Goal: Task Accomplishment & Management: Use online tool/utility

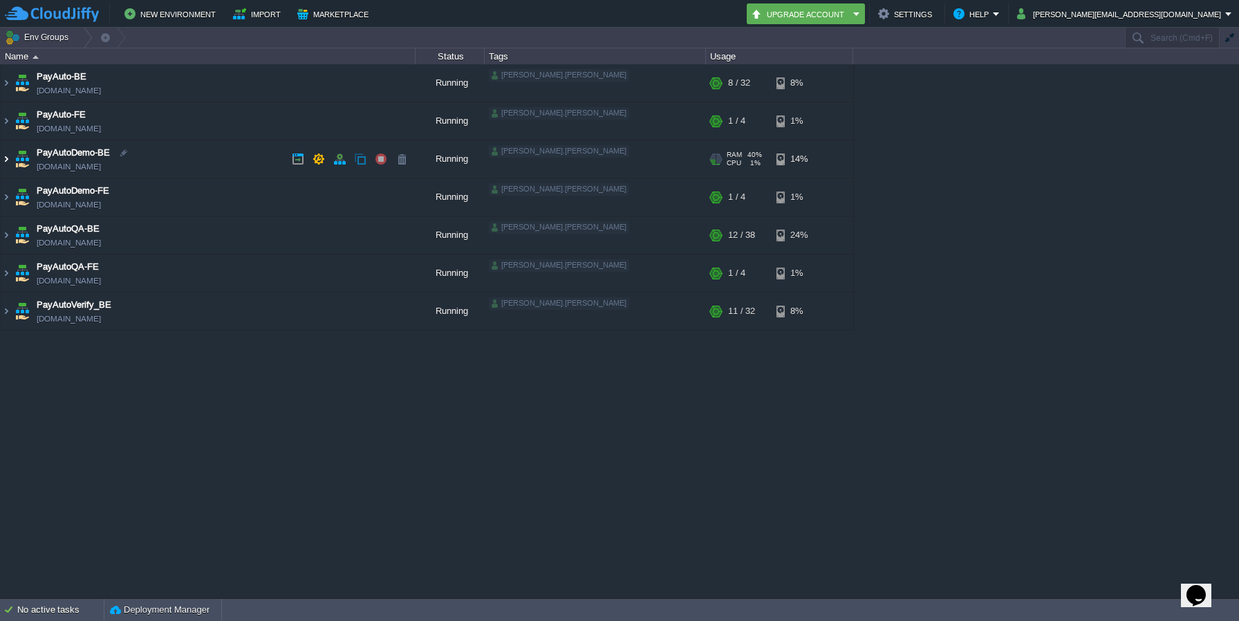
click at [7, 158] on img at bounding box center [6, 158] width 11 height 37
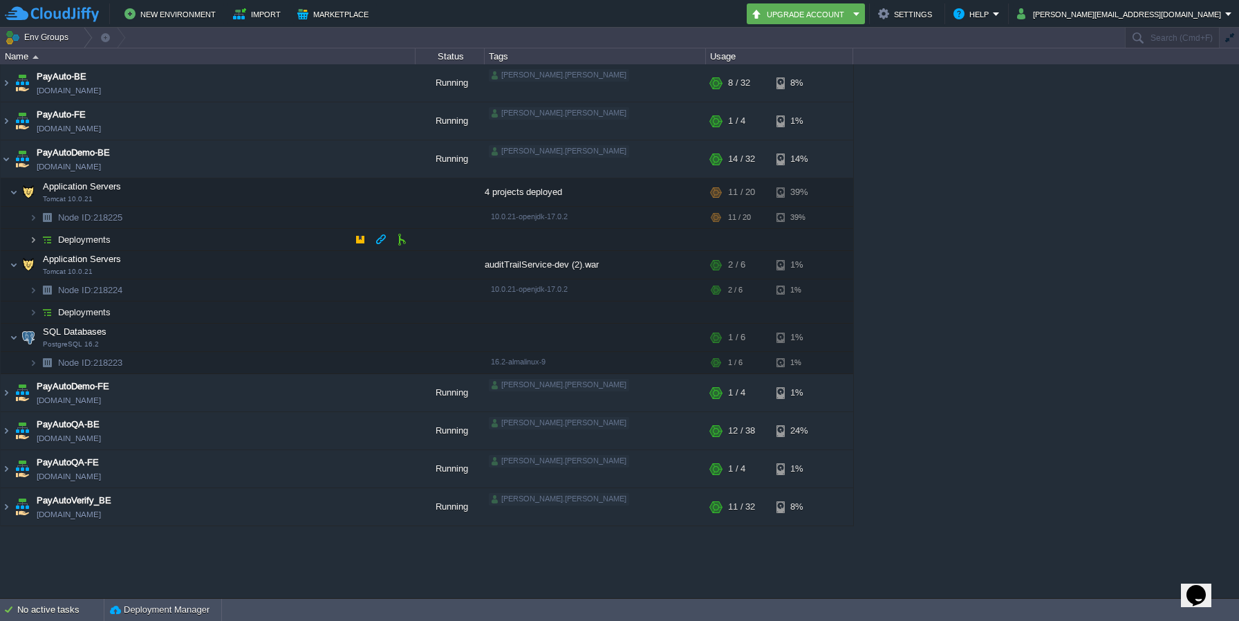
click at [32, 240] on img at bounding box center [33, 239] width 8 height 21
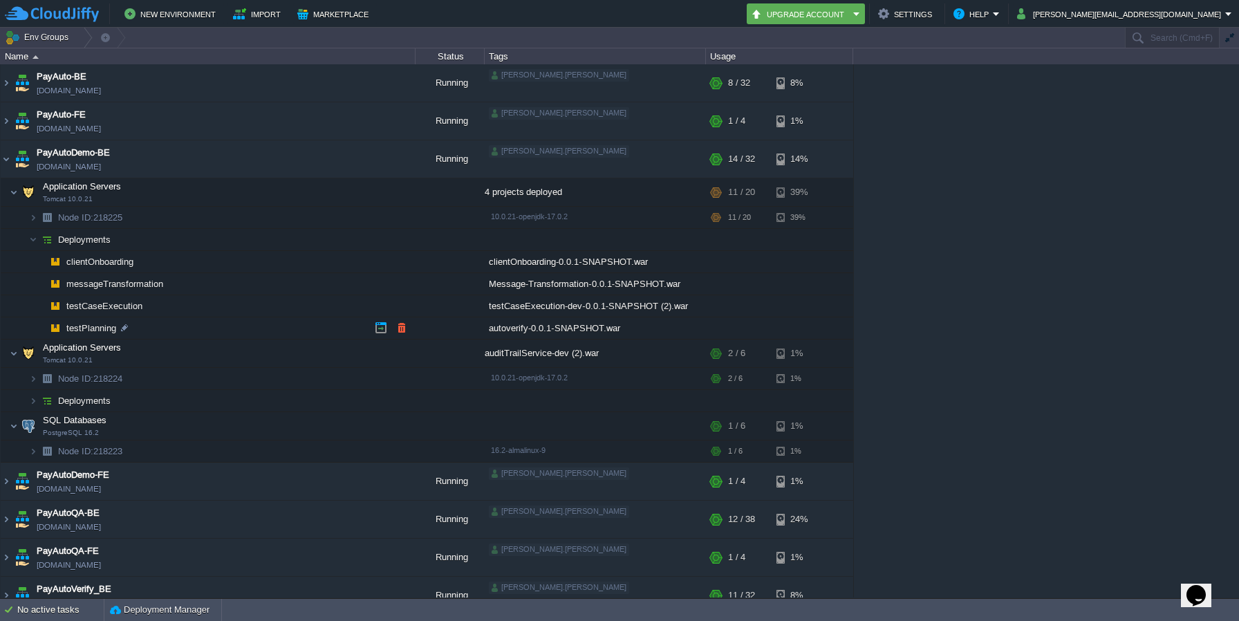
click at [100, 328] on span "testPlanning" at bounding box center [91, 328] width 53 height 12
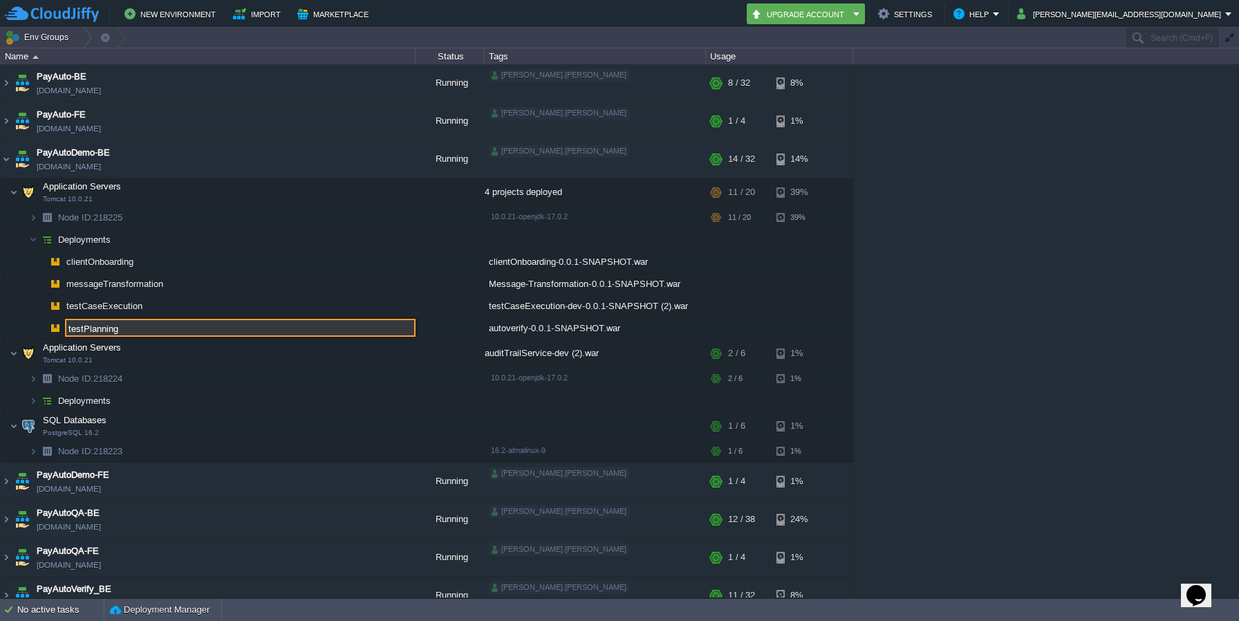
click at [475, 329] on td at bounding box center [449, 328] width 69 height 22
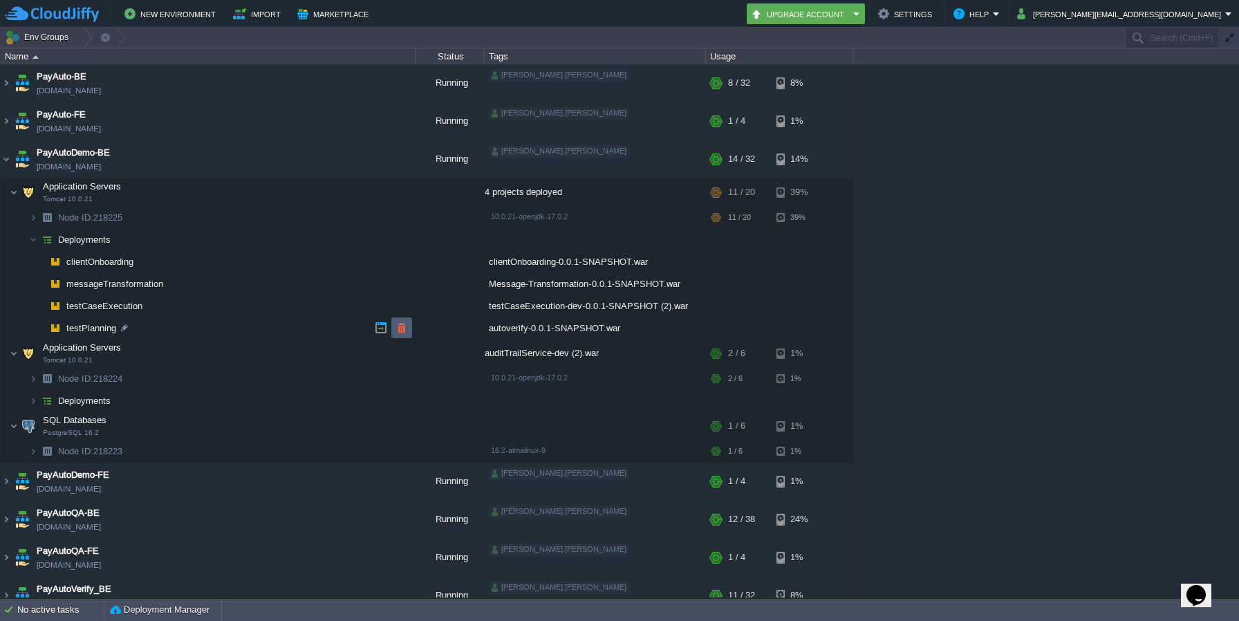
click at [409, 325] on td at bounding box center [401, 327] width 21 height 21
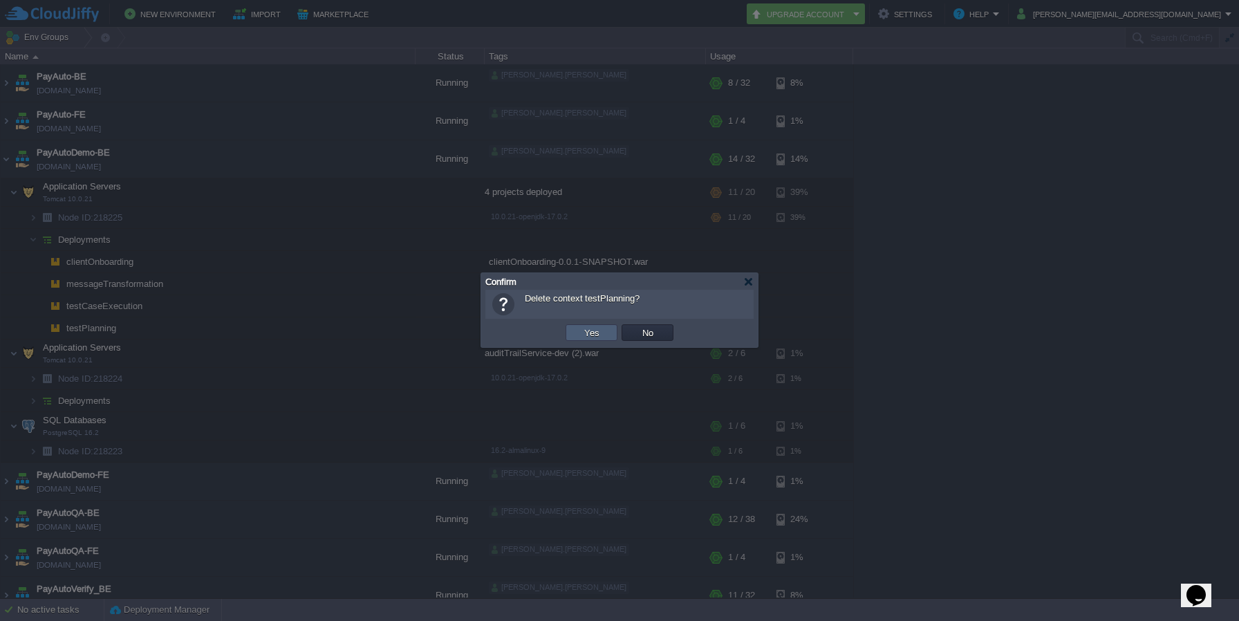
click at [584, 330] on button "Yes" at bounding box center [592, 332] width 24 height 12
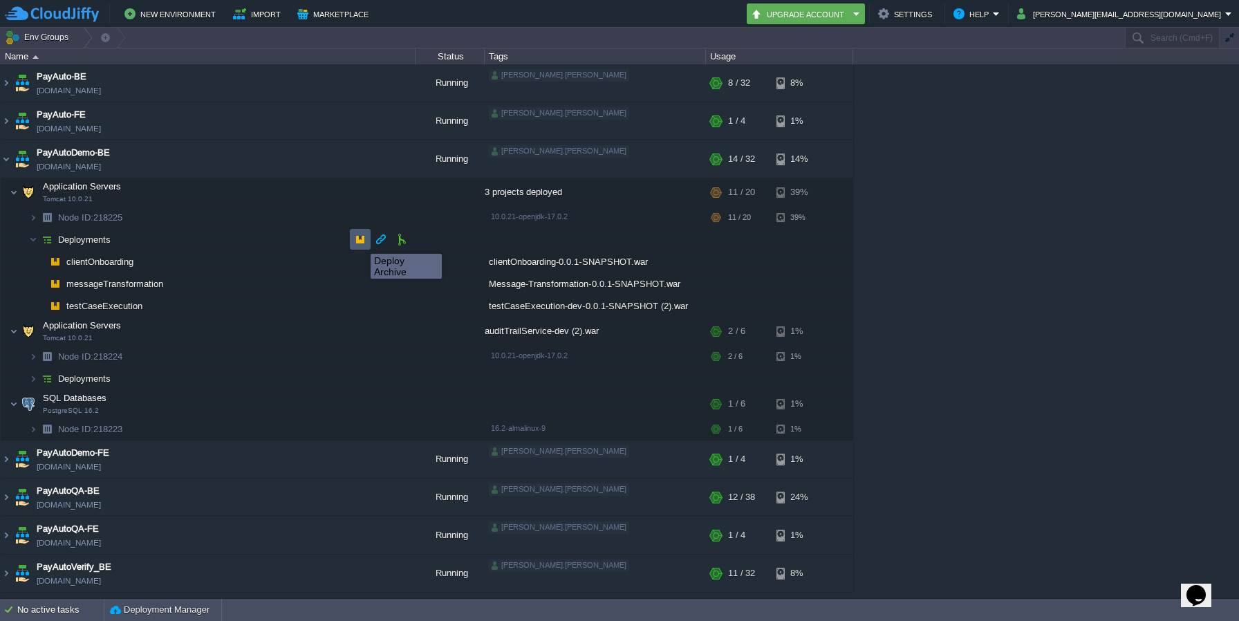
click at [360, 241] on button "button" at bounding box center [360, 239] width 12 height 12
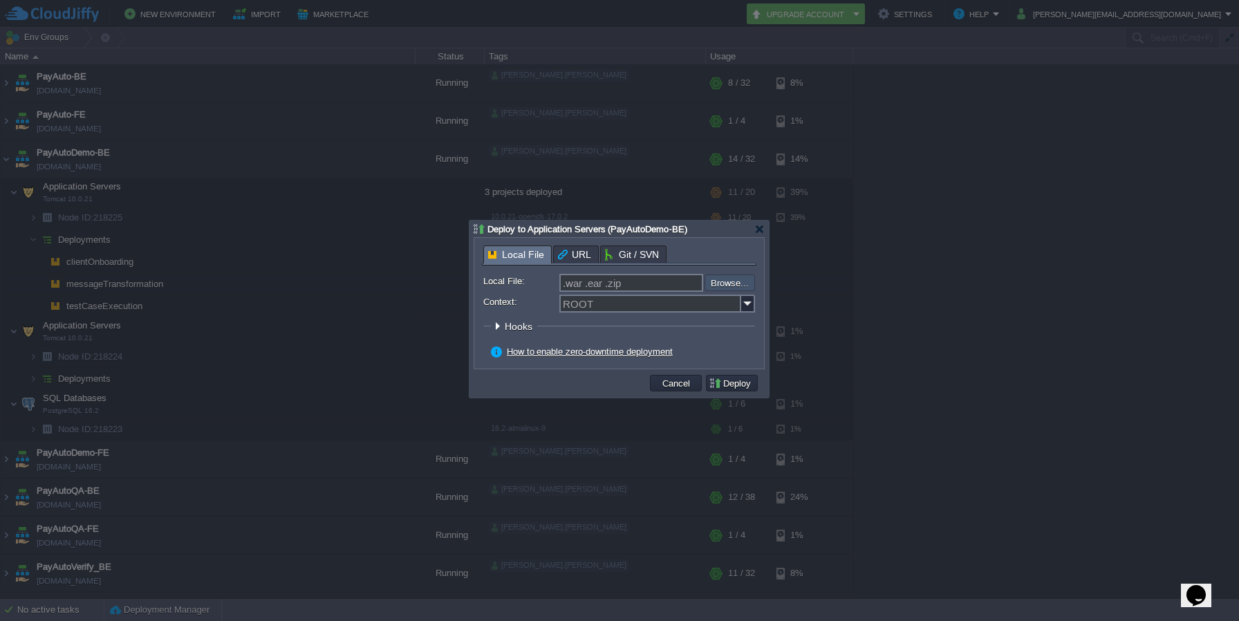
click at [721, 283] on input "file" at bounding box center [667, 282] width 175 height 17
type input "C:\fakepath\autoverify-0.0.1-SNAPSHOT.war"
type input "autoverify-0.0.1-SNAPSHOT.war"
click at [623, 302] on input "Context:" at bounding box center [650, 304] width 182 height 18
paste input "testPlanning"
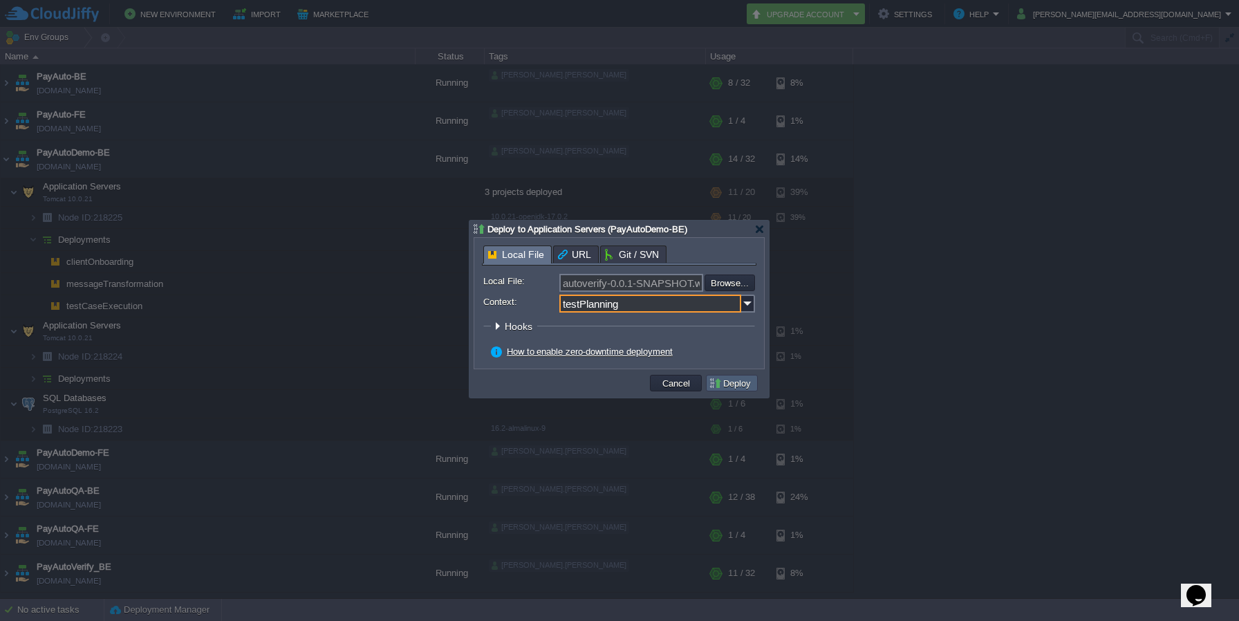
type input "testPlanning"
click at [743, 384] on button "Deploy" at bounding box center [732, 383] width 46 height 12
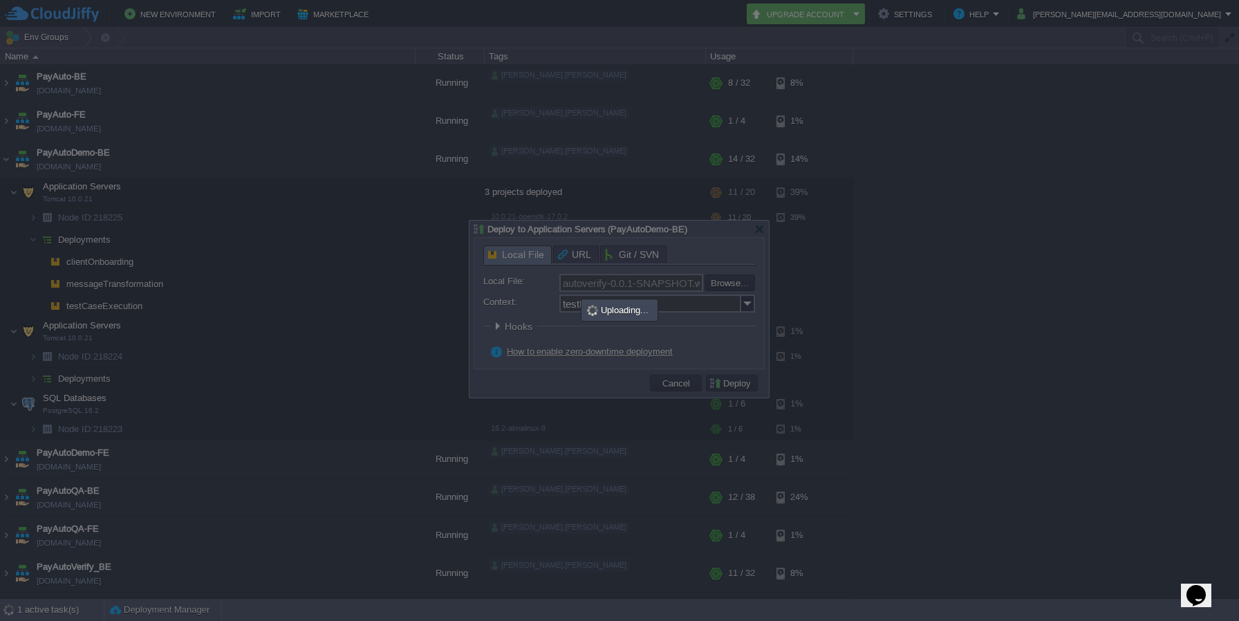
type input ".war .ear .zip"
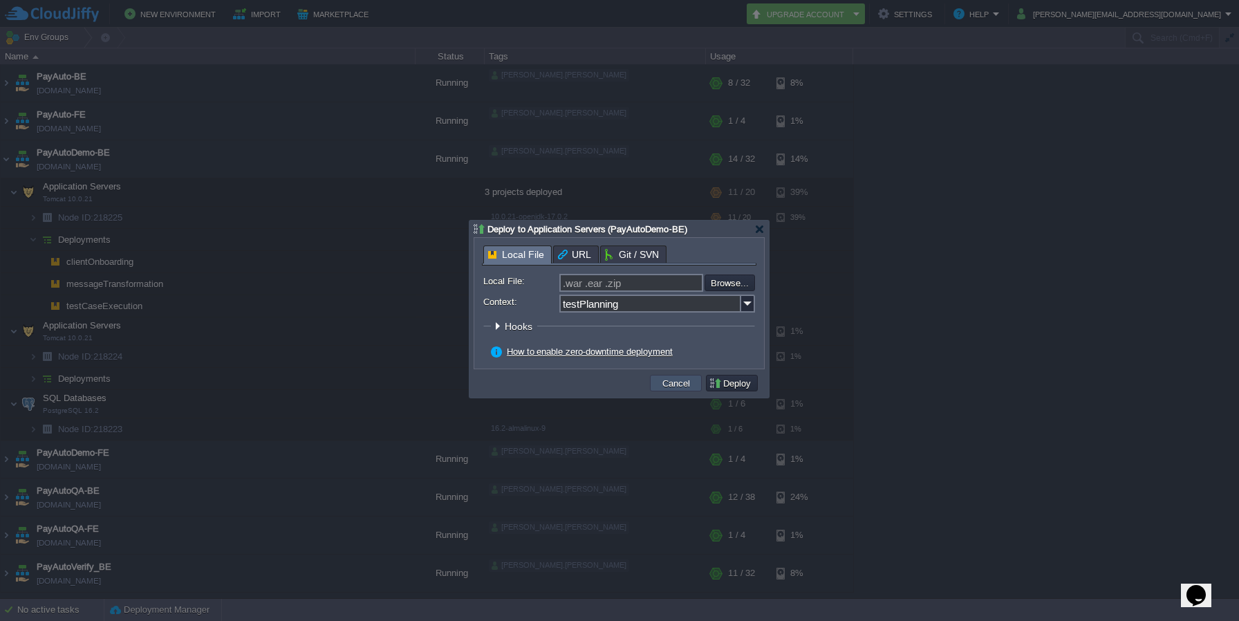
click at [671, 388] on button "Cancel" at bounding box center [676, 383] width 36 height 12
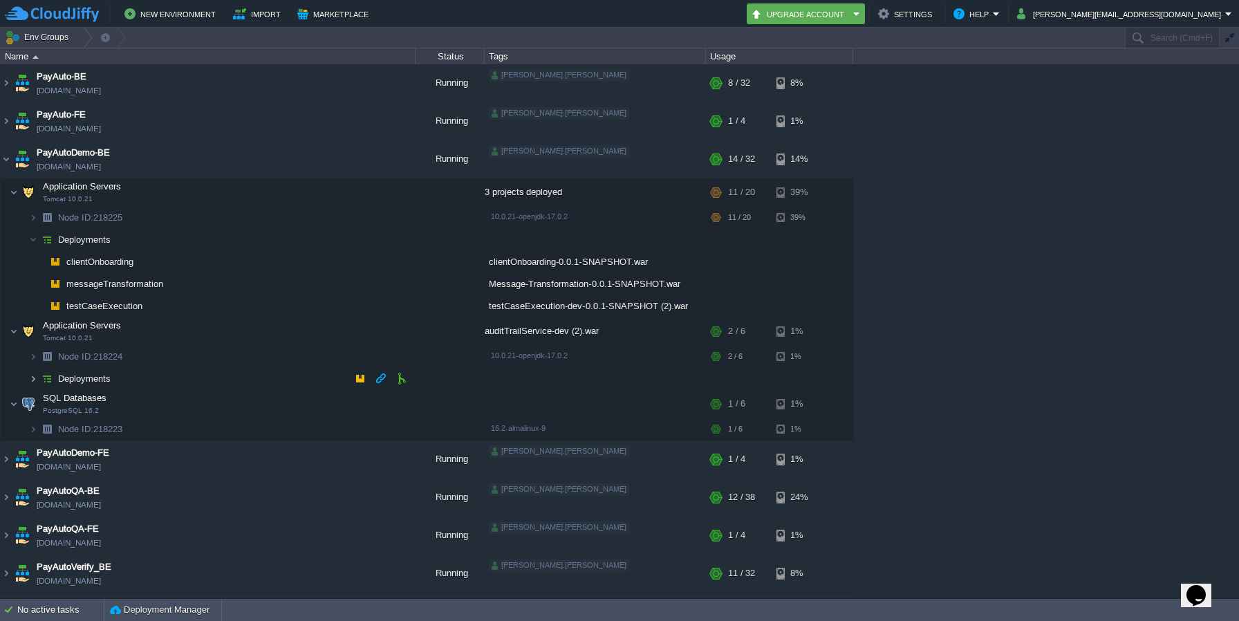
click at [31, 380] on img at bounding box center [33, 378] width 8 height 21
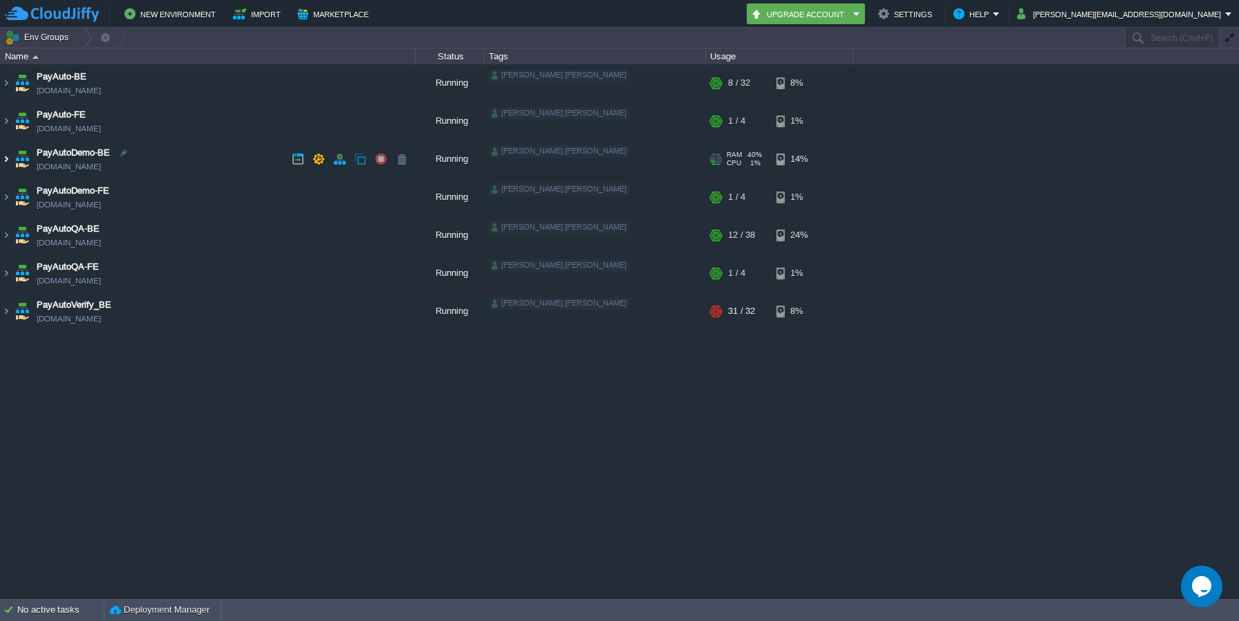
click at [6, 160] on img at bounding box center [6, 158] width 11 height 37
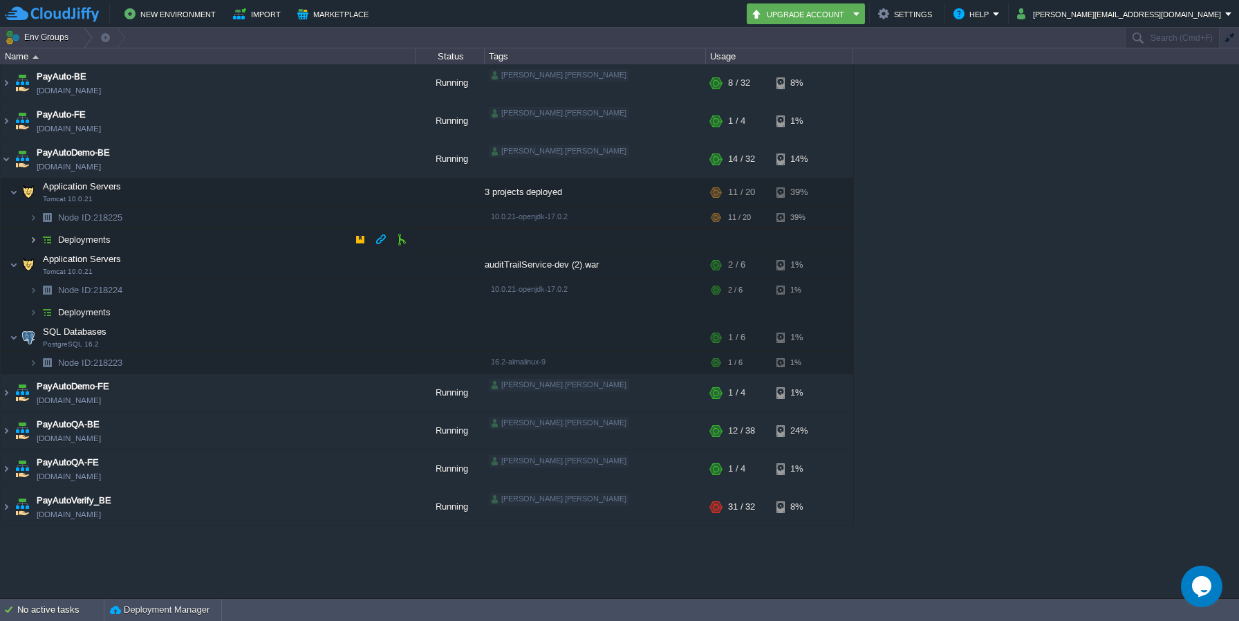
click at [32, 237] on img at bounding box center [33, 239] width 8 height 21
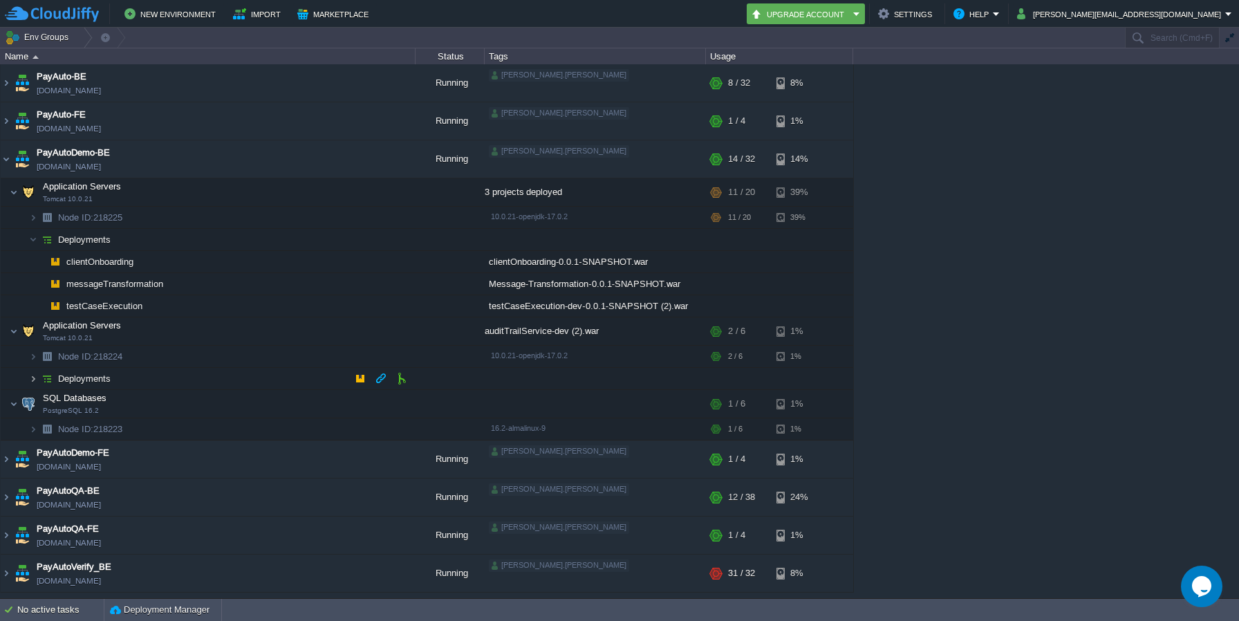
click at [31, 378] on img at bounding box center [33, 378] width 8 height 21
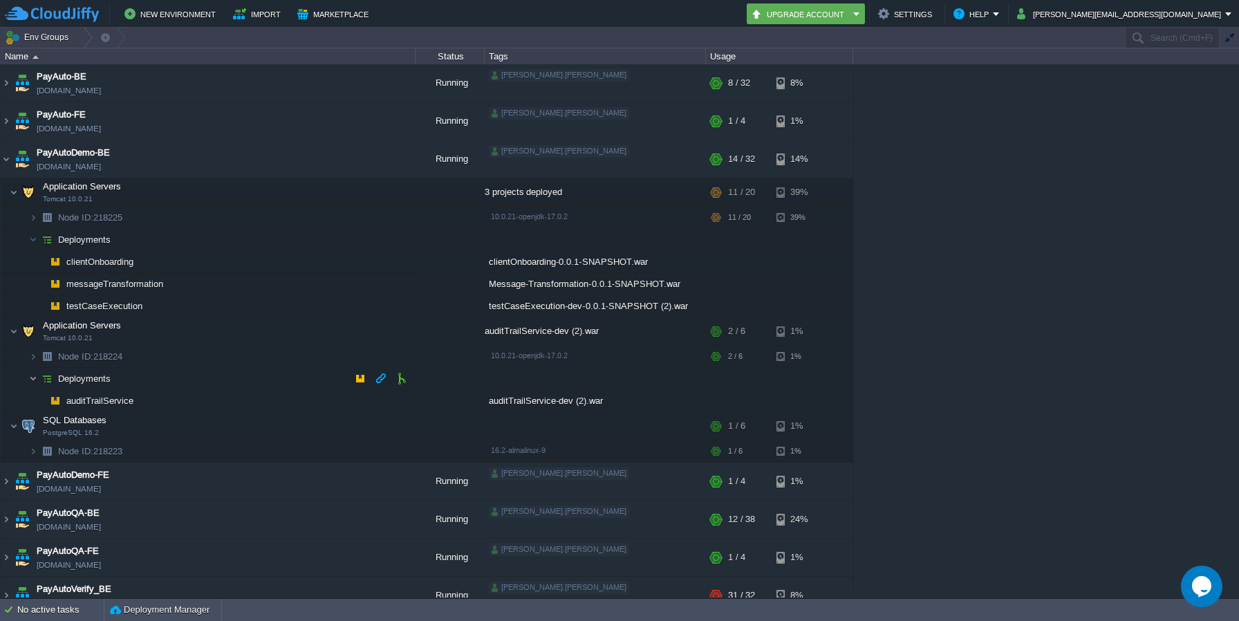
click at [31, 378] on img at bounding box center [33, 378] width 8 height 21
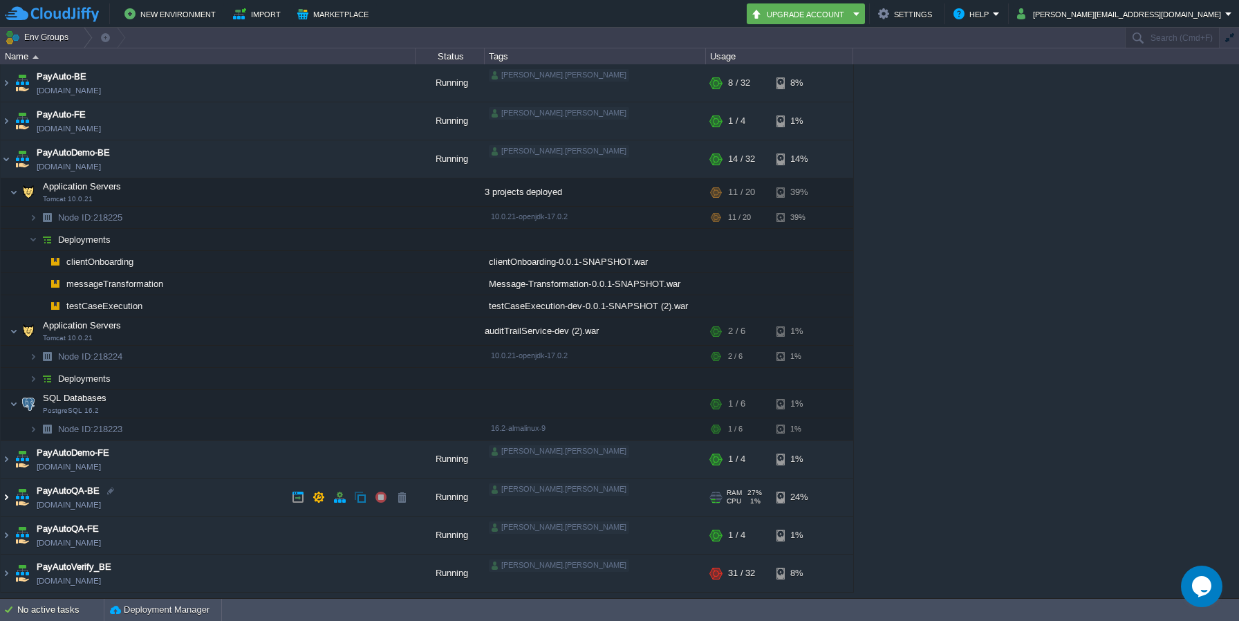
click at [8, 492] on img at bounding box center [6, 496] width 11 height 37
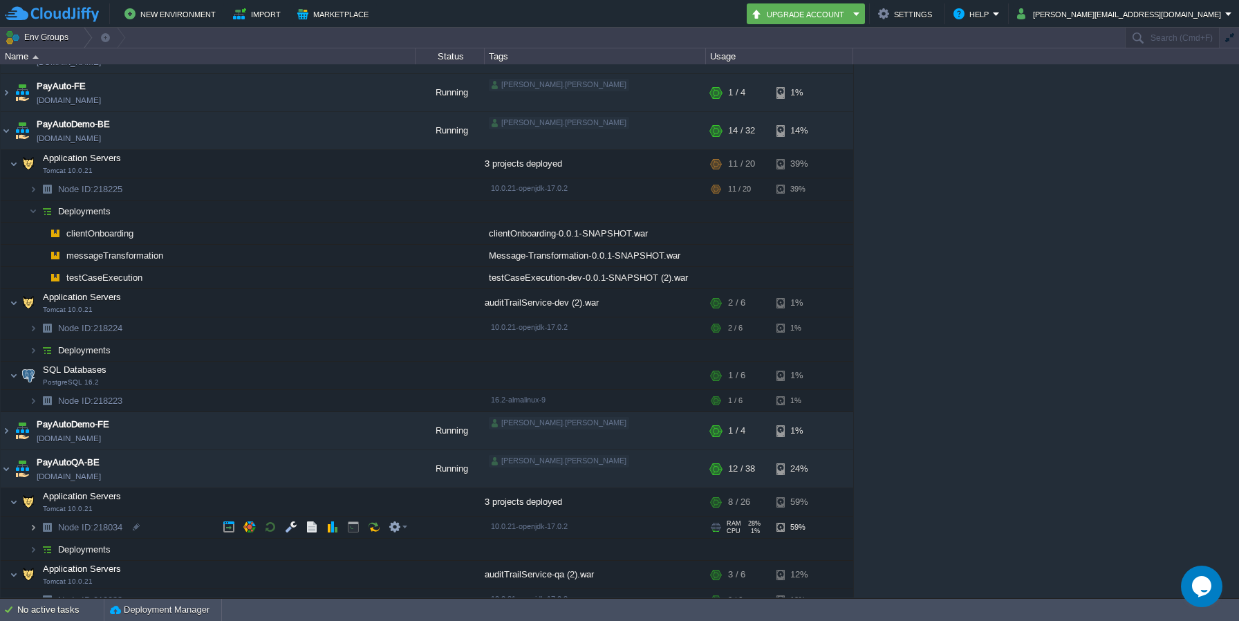
scroll to position [63, 0]
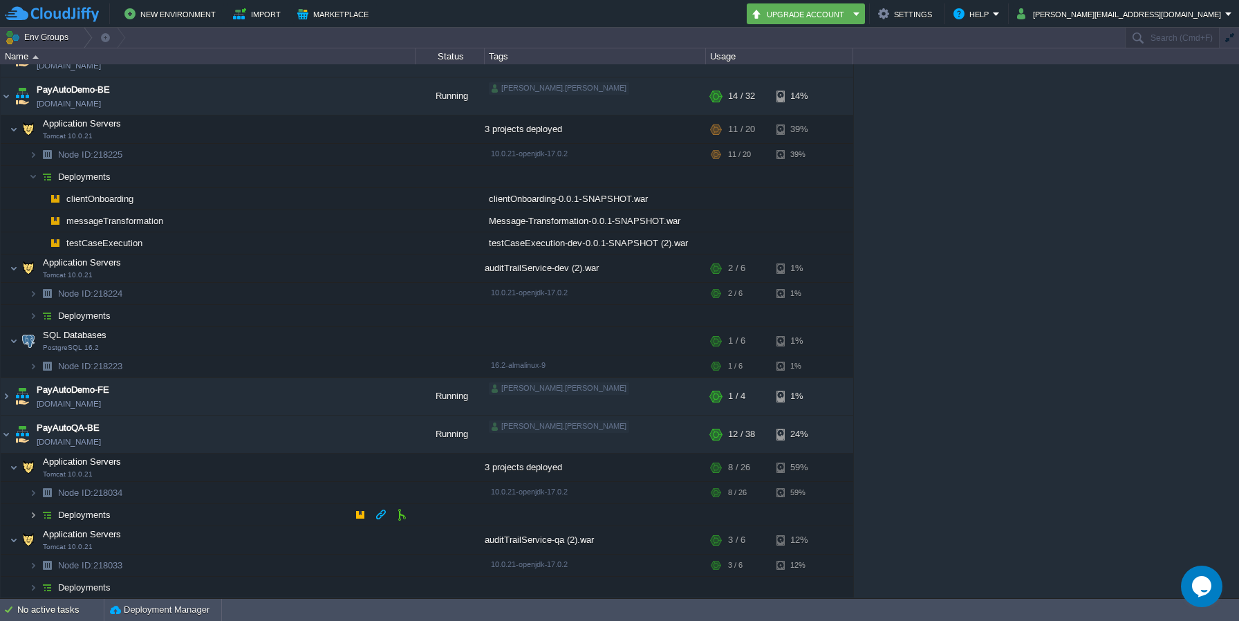
click at [35, 519] on img at bounding box center [33, 514] width 8 height 21
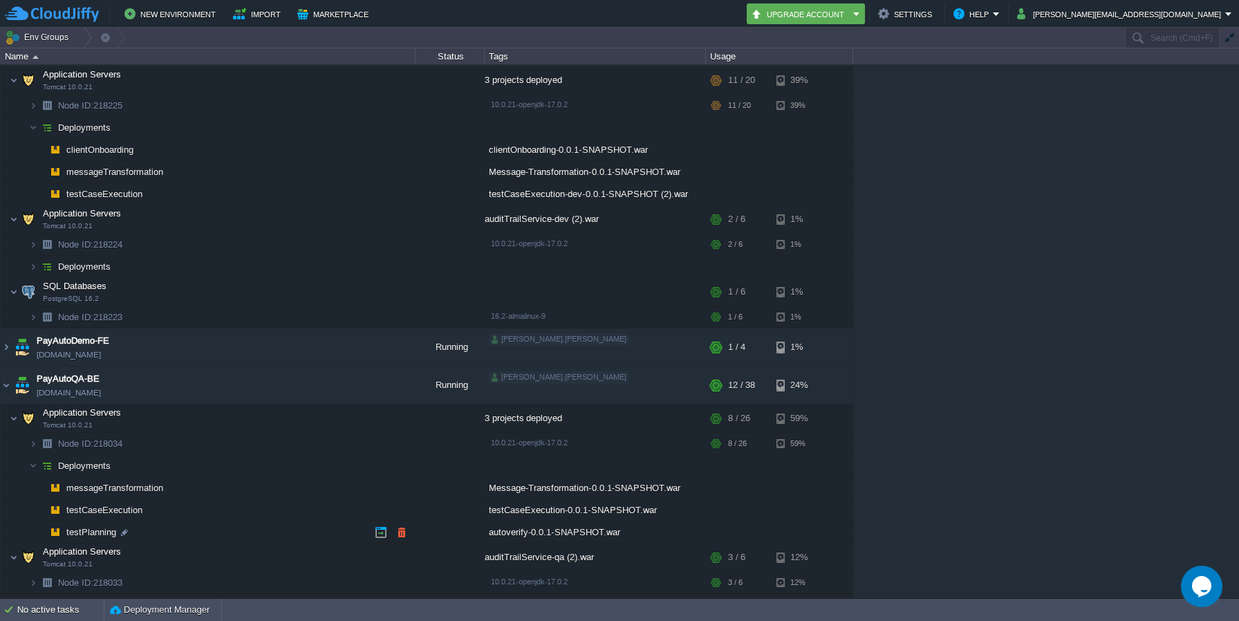
scroll to position [116, 0]
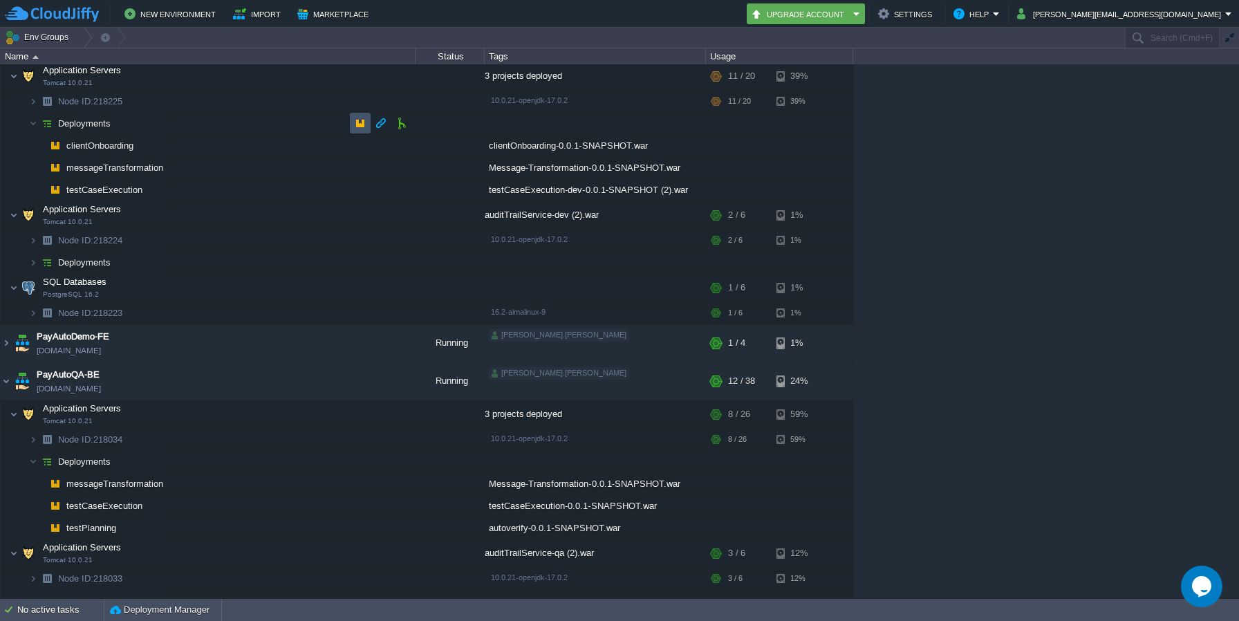
click at [354, 124] on button "button" at bounding box center [360, 123] width 12 height 12
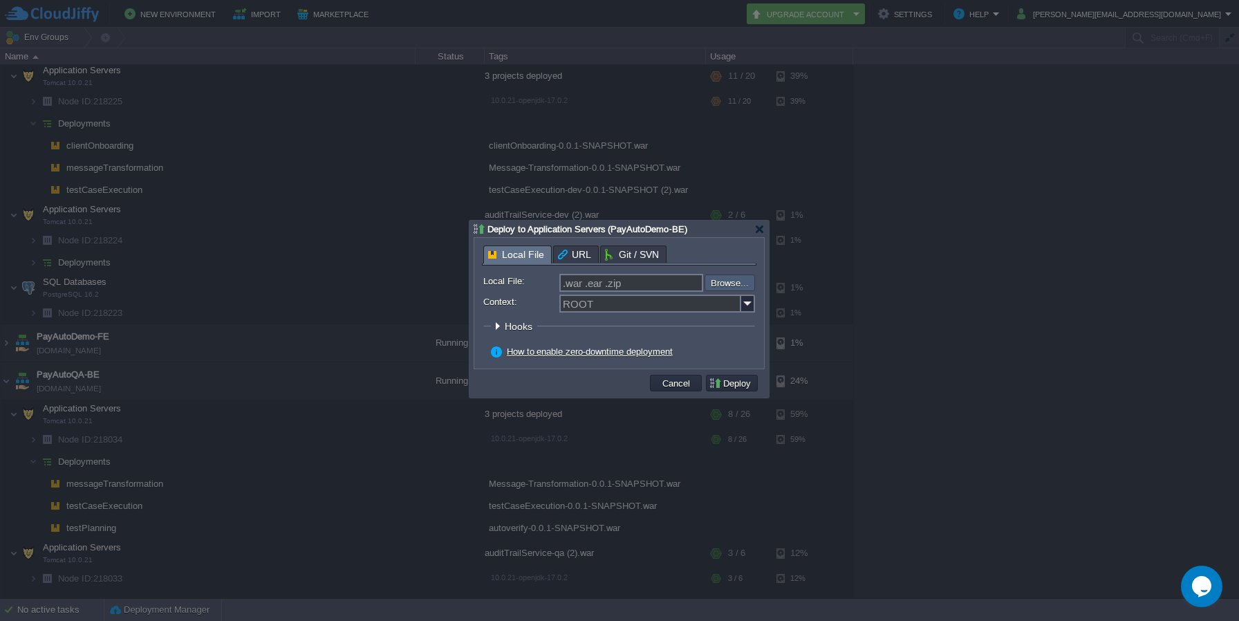
click at [722, 284] on input "file" at bounding box center [667, 282] width 175 height 17
type input "C:\fakepath\autoverify-0.0.1-SNAPSHOT.war"
type input "autoverify-0.0.1-SNAPSHOT.war"
click at [608, 312] on input "Context:" at bounding box center [650, 304] width 182 height 18
paste input "testPlanning"
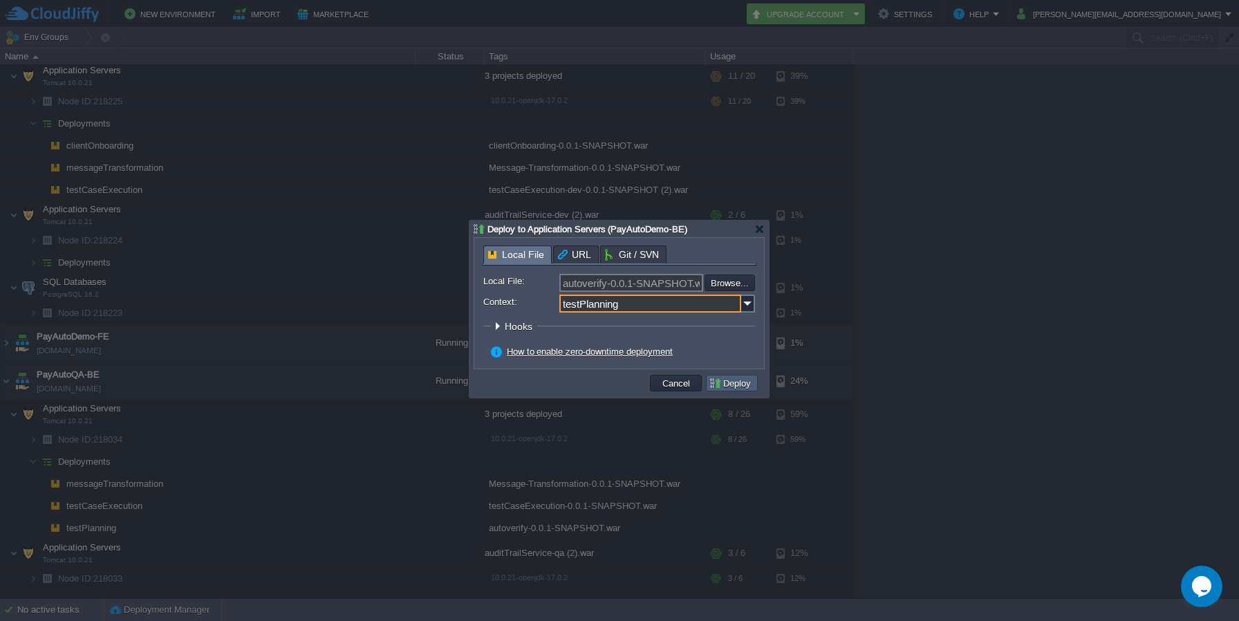
type input "testPlanning"
click at [733, 391] on td "Deploy" at bounding box center [732, 383] width 52 height 17
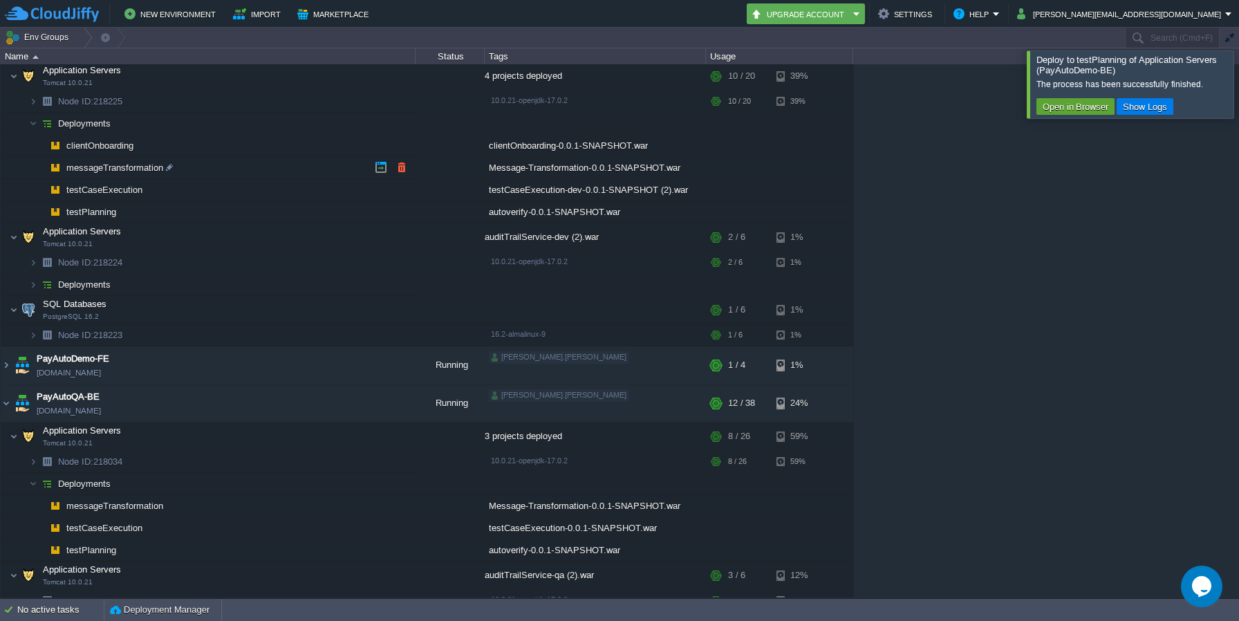
click at [136, 171] on span "messageTransformation" at bounding box center [115, 168] width 100 height 12
click at [433, 159] on td at bounding box center [449, 168] width 69 height 22
click at [405, 167] on button "button" at bounding box center [401, 167] width 12 height 12
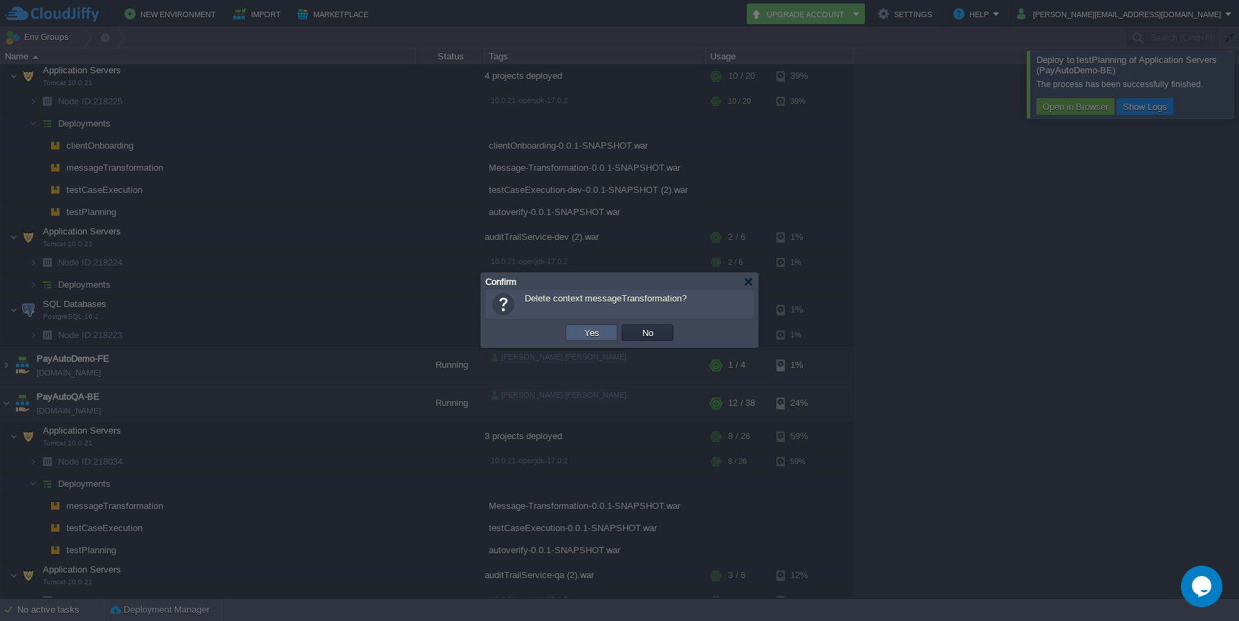
click at [595, 337] on button "Yes" at bounding box center [592, 332] width 24 height 12
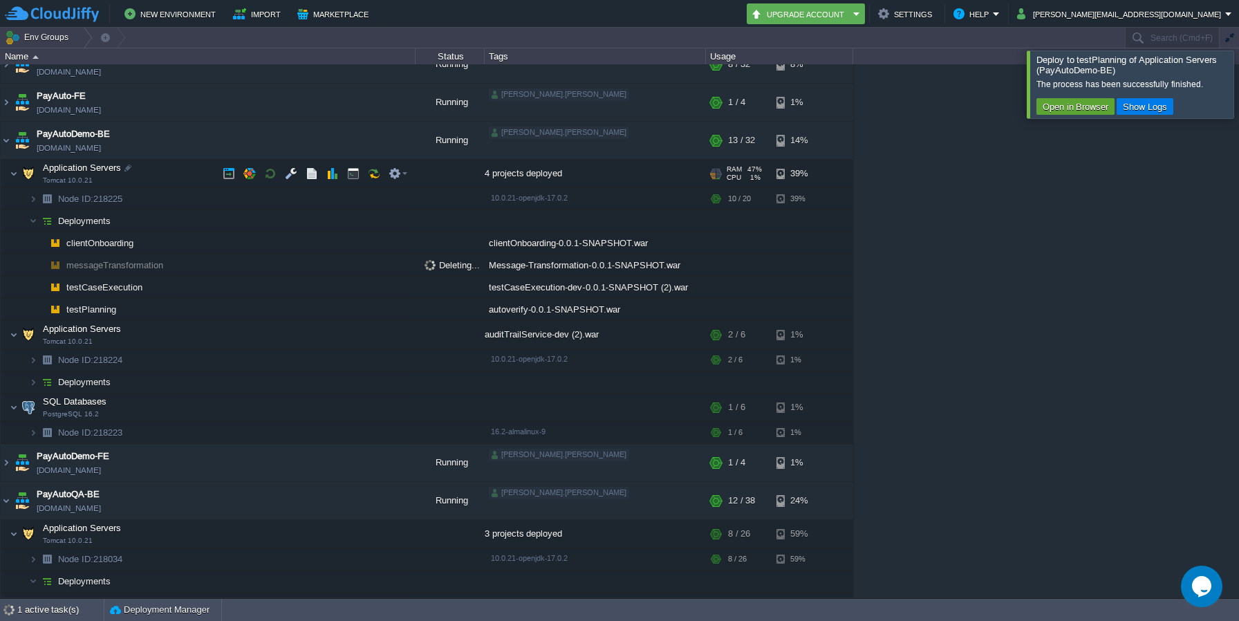
scroll to position [0, 0]
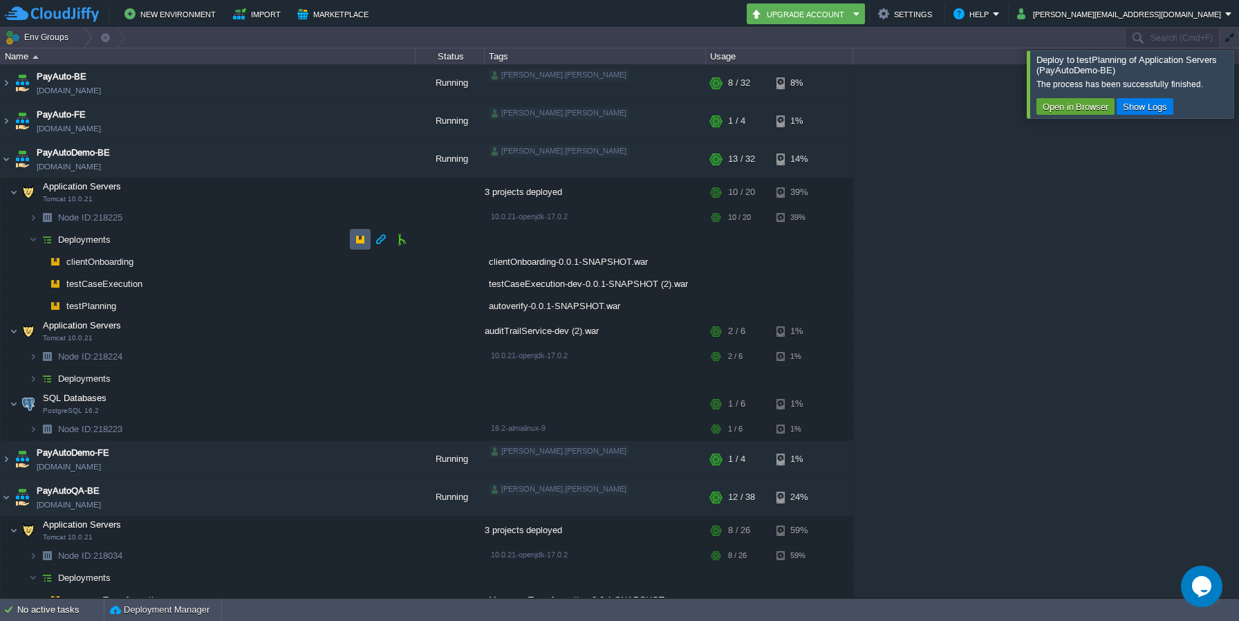
click at [357, 240] on button "button" at bounding box center [360, 239] width 12 height 12
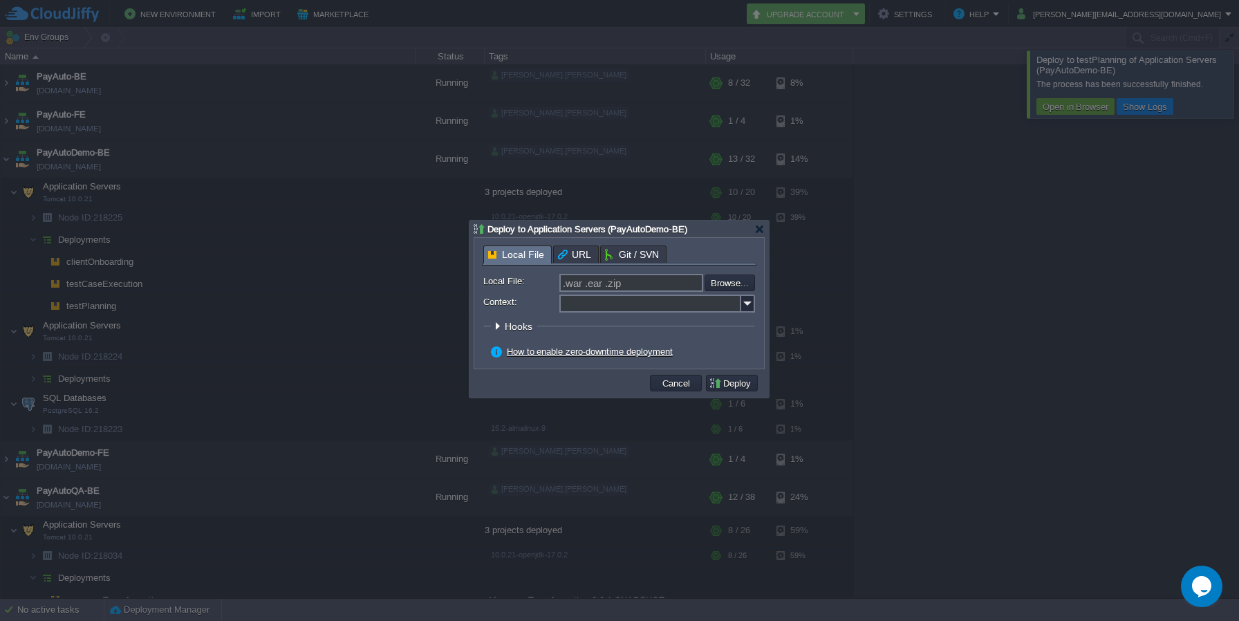
click at [644, 311] on input "Context:" at bounding box center [650, 304] width 182 height 18
paste input "messageTransformation"
type input "messageTransformation"
click at [737, 285] on input "file" at bounding box center [667, 282] width 175 height 17
click at [693, 300] on input "messageTransformation" at bounding box center [650, 304] width 182 height 18
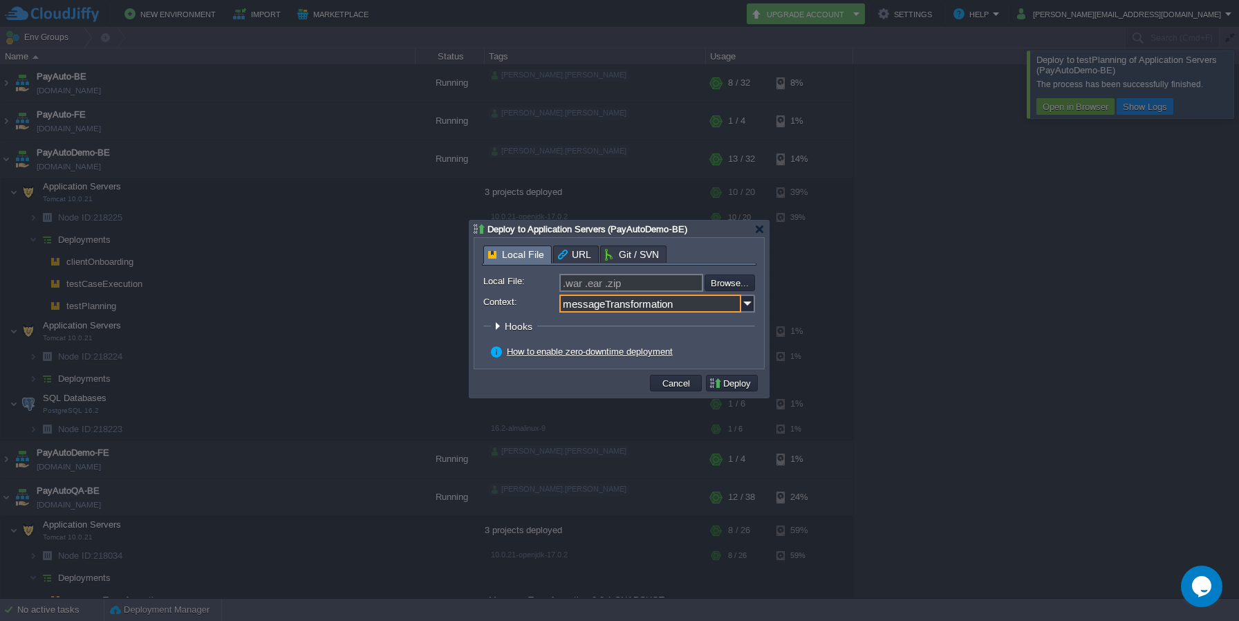
click at [693, 300] on input "messageTransformation" at bounding box center [650, 304] width 182 height 18
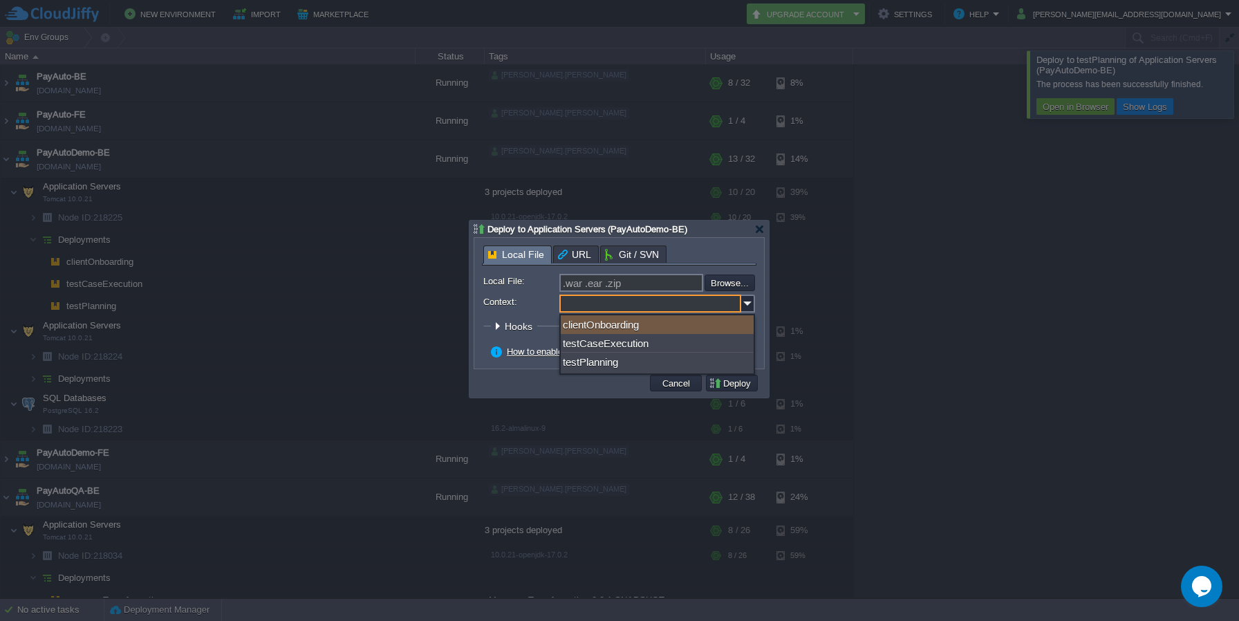
type input "ROOT"
click at [873, 356] on div at bounding box center [619, 310] width 1239 height 621
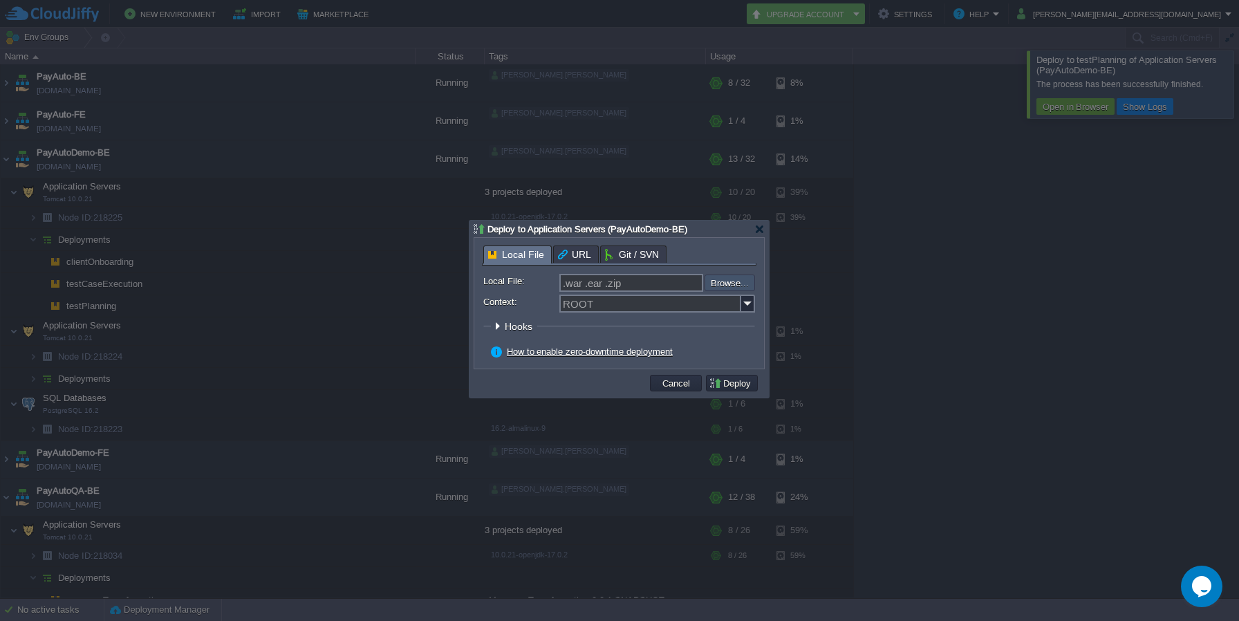
click at [725, 282] on input "file" at bounding box center [667, 282] width 175 height 17
type input "C:\fakepath\Message-Transformation-0.0.1-SNAPSHOT.war"
type input "Message-Transformation-0.0.1-SNAPSHOT.war"
click at [740, 383] on button "Deploy" at bounding box center [732, 383] width 46 height 12
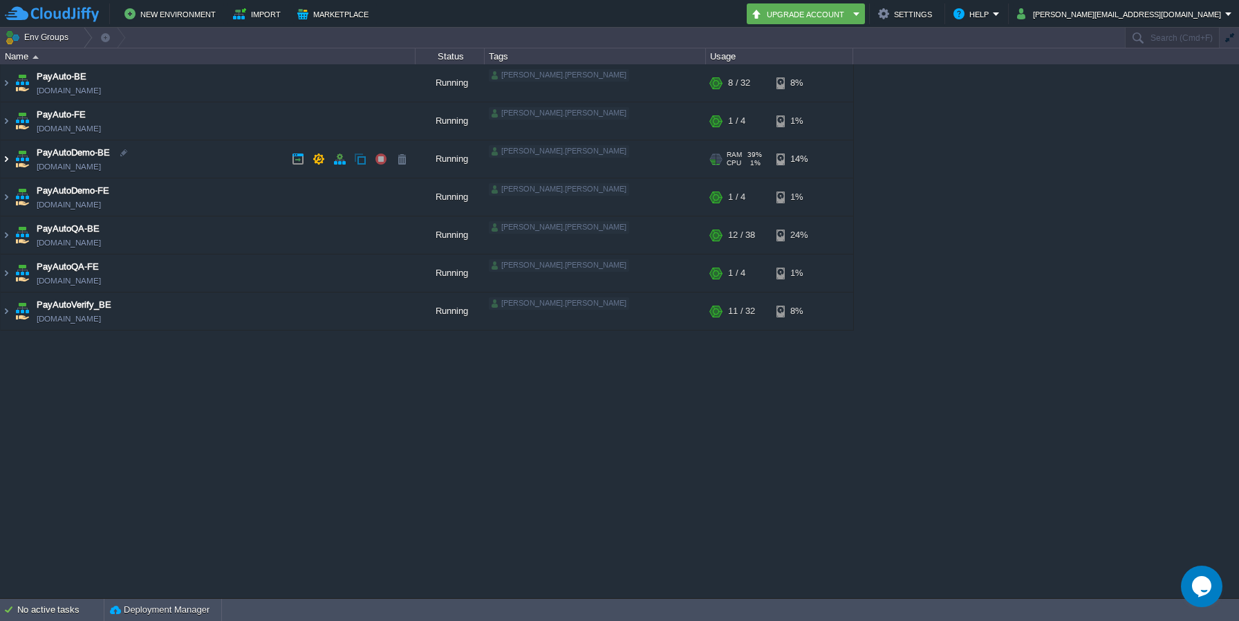
click at [6, 161] on img at bounding box center [6, 158] width 11 height 37
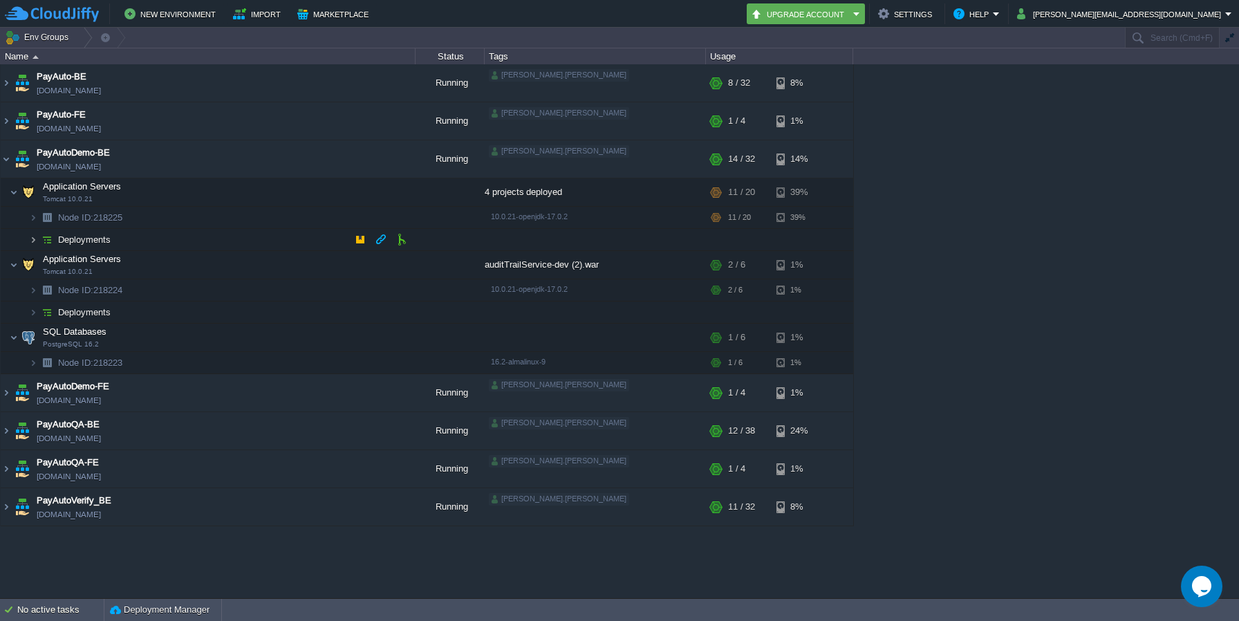
click at [34, 240] on img at bounding box center [33, 239] width 8 height 21
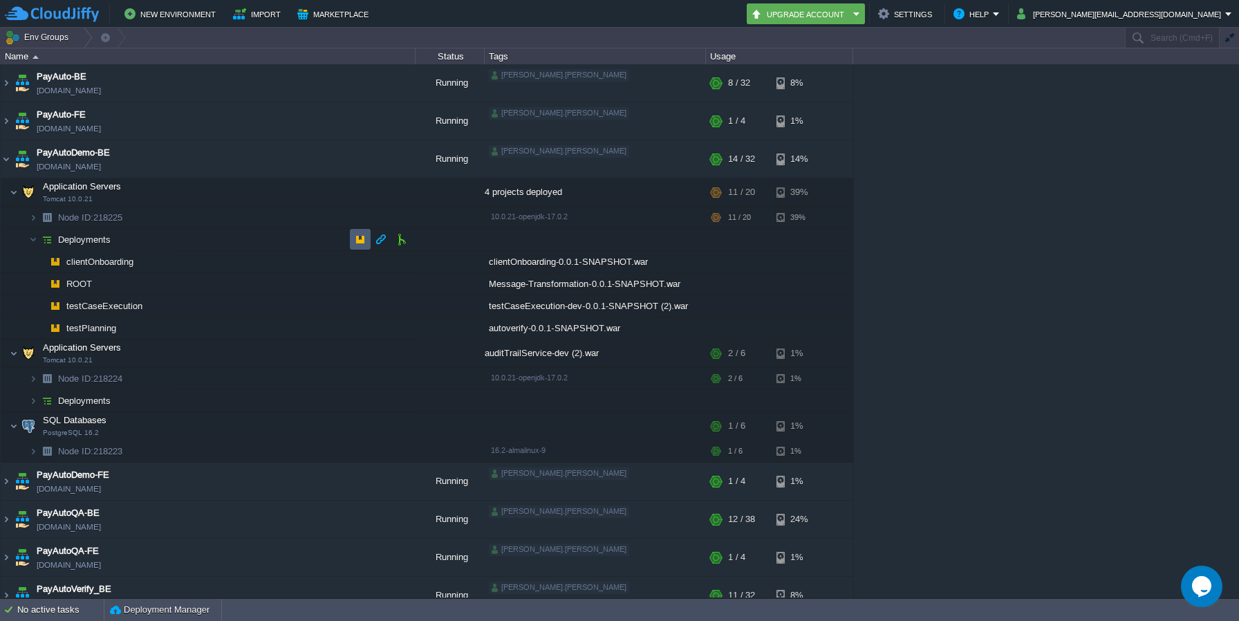
click at [364, 243] on button "button" at bounding box center [360, 239] width 12 height 12
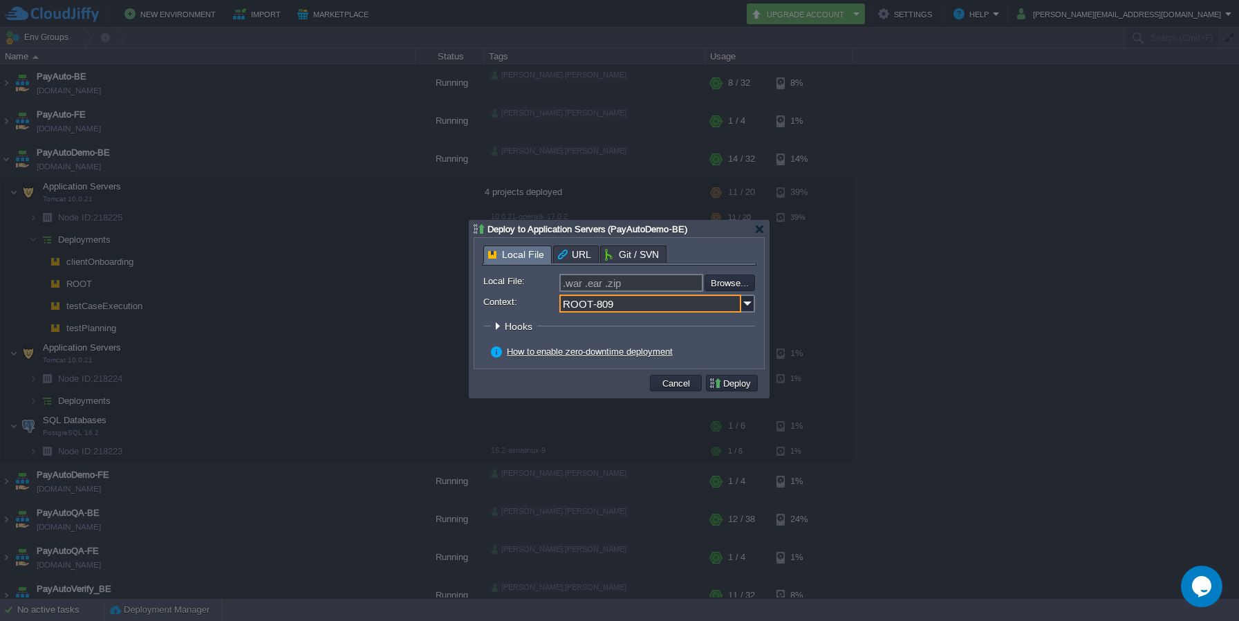
click at [627, 306] on input "ROOT-809" at bounding box center [650, 304] width 182 height 18
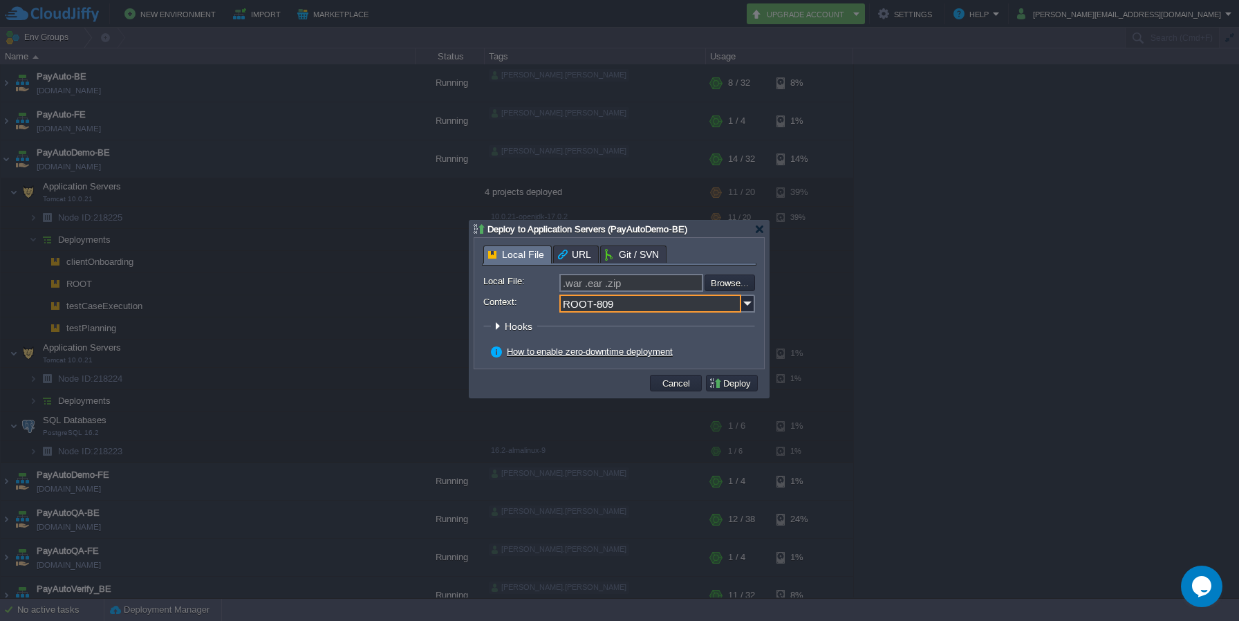
click at [627, 306] on input "ROOT-809" at bounding box center [650, 304] width 182 height 18
paste input "messageTransformation"
type input "messageTransformation"
click at [720, 287] on input "file" at bounding box center [667, 282] width 175 height 17
type input "C:\fakepath\Message-Transformation-0.0.1-SNAPSHOT.war"
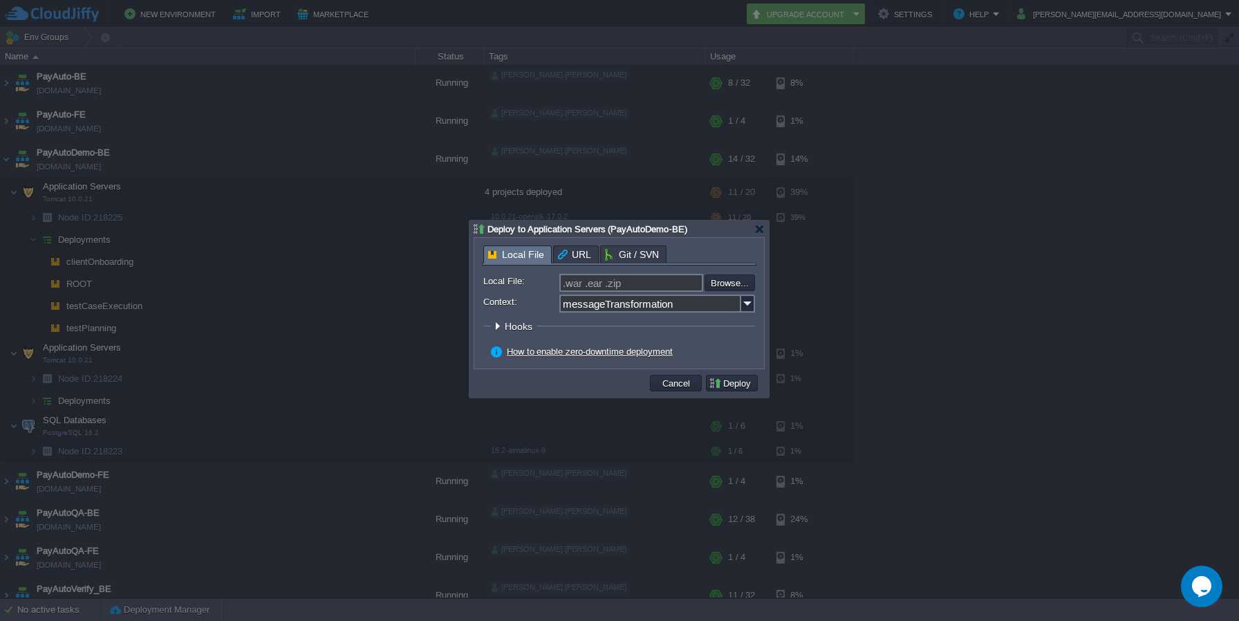
type input "Message-Transformation-0.0.1-SNAPSHOT.war"
click at [743, 384] on button "Deploy" at bounding box center [732, 383] width 46 height 12
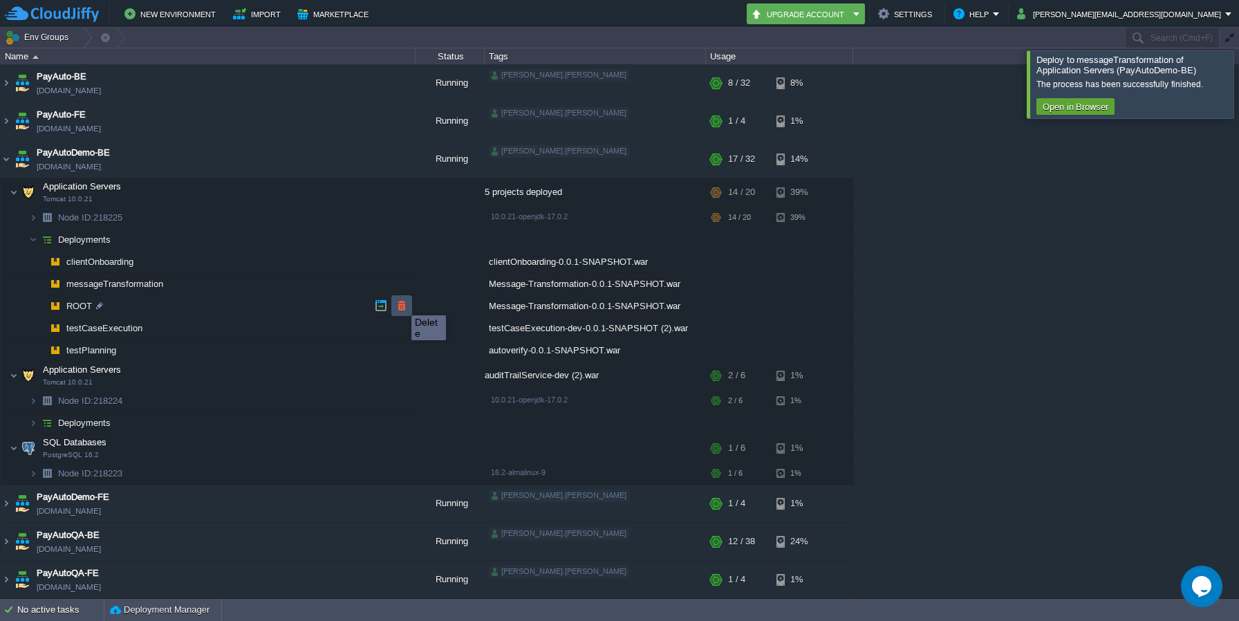
click at [400, 304] on button "button" at bounding box center [401, 305] width 12 height 12
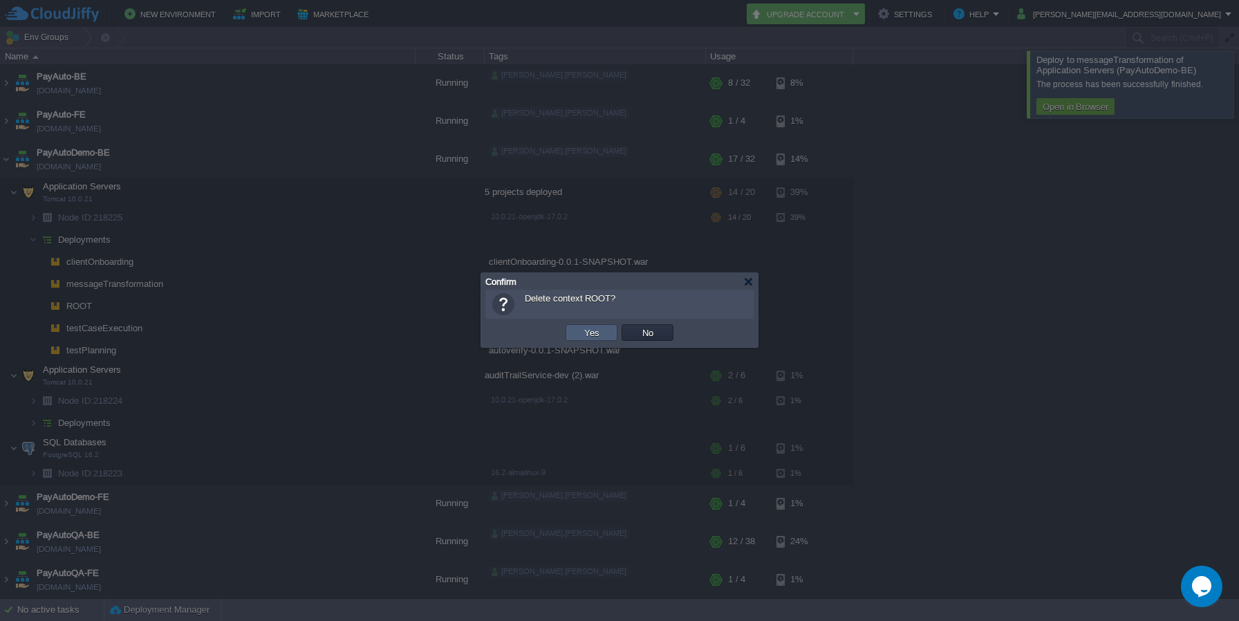
click at [606, 330] on td "Yes" at bounding box center [592, 332] width 52 height 17
